Goal: Understand process/instructions: Learn how to perform a task or action

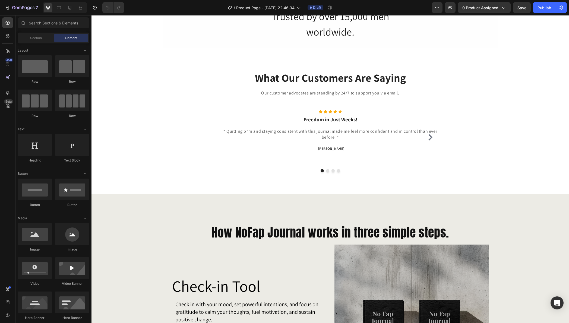
scroll to position [501, 0]
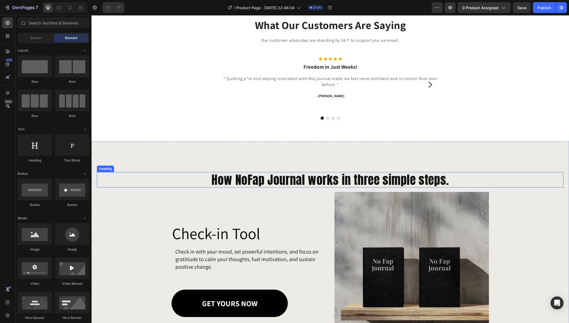
click at [255, 177] on h2 "How NoFap Journal works in three simple steps." at bounding box center [330, 179] width 467 height 15
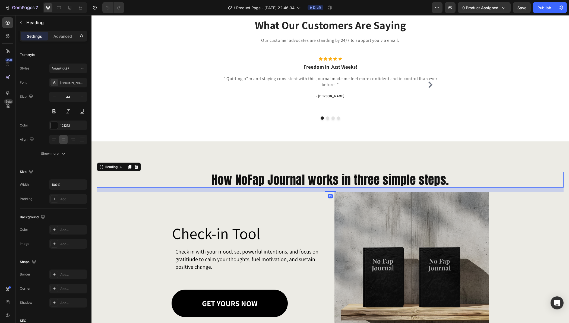
click at [251, 179] on h2 "How NoFap Journal works in three simple steps." at bounding box center [330, 179] width 467 height 15
click at [251, 179] on p "How NoFap Journal works in three simple steps." at bounding box center [329, 180] width 465 height 14
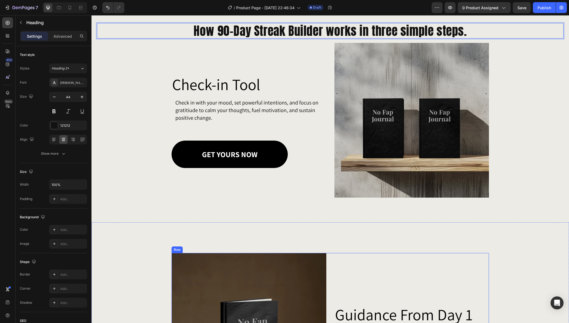
scroll to position [623, 0]
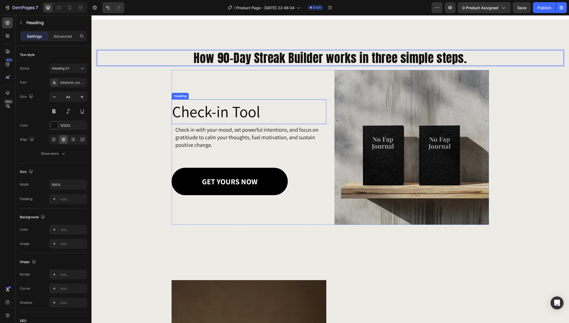
click at [235, 112] on h2 "Check-in Tool" at bounding box center [249, 111] width 155 height 25
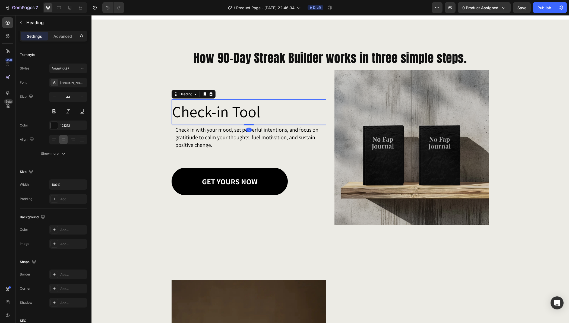
click at [235, 112] on h2 "Check-in Tool" at bounding box center [249, 111] width 155 height 25
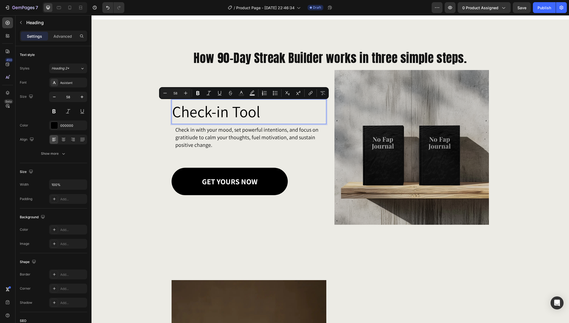
click at [268, 112] on p "Check-in Tool" at bounding box center [249, 112] width 154 height 24
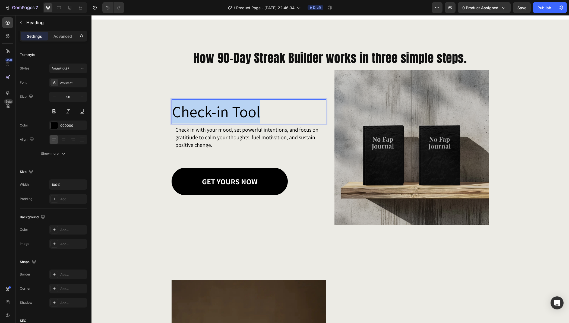
drag, startPoint x: 268, startPoint y: 112, endPoint x: 173, endPoint y: 113, distance: 95.3
click at [173, 113] on p "Check-in Tool" at bounding box center [249, 112] width 154 height 24
click at [214, 141] on p "Check in with your mood, set powerful intentions, and focus on gratitiude to ca…" at bounding box center [246, 137] width 143 height 23
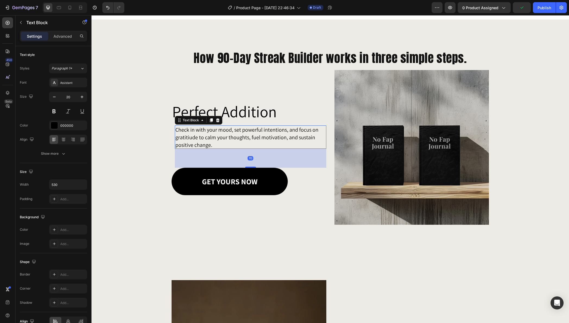
click at [216, 141] on p "Check in with your mood, set powerful intentions, and focus on gratitiude to ca…" at bounding box center [246, 137] width 143 height 23
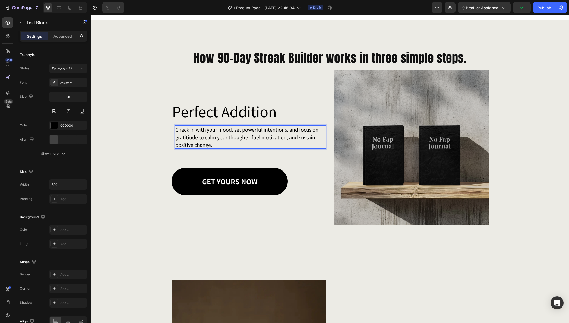
click at [216, 141] on p "Check in with your mood, set powerful intentions, and focus on gratitiude to ca…" at bounding box center [246, 137] width 143 height 23
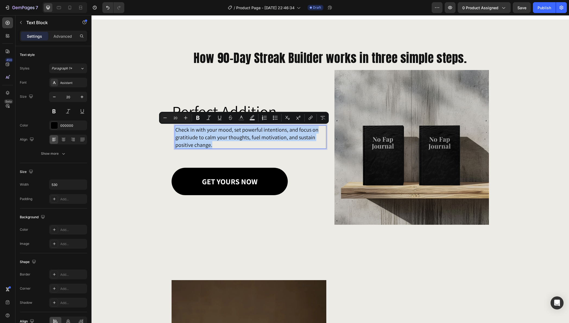
drag, startPoint x: 215, startPoint y: 144, endPoint x: 174, endPoint y: 130, distance: 43.2
click at [175, 130] on p "Check in with your mood, set powerful intentions, and focus on gratitiude to ca…" at bounding box center [246, 137] width 143 height 23
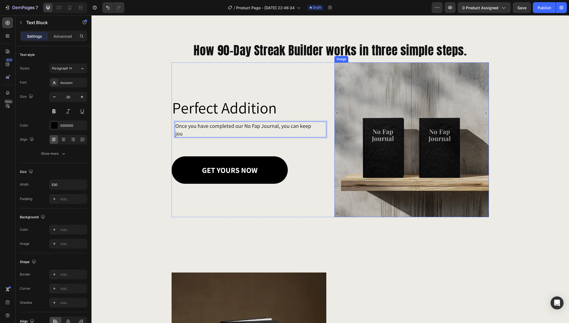
scroll to position [626, 0]
